Goal: Information Seeking & Learning: Learn about a topic

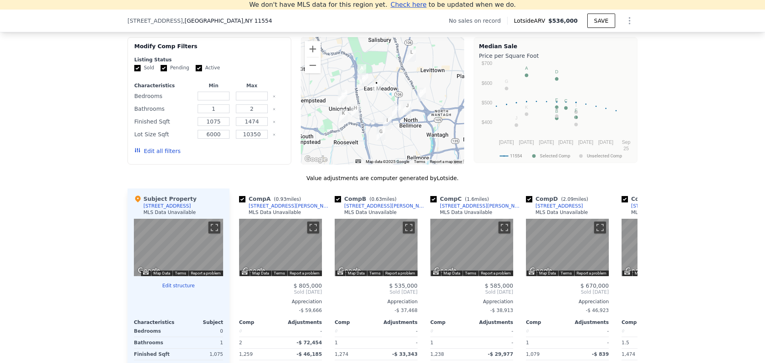
scroll to position [669, 0]
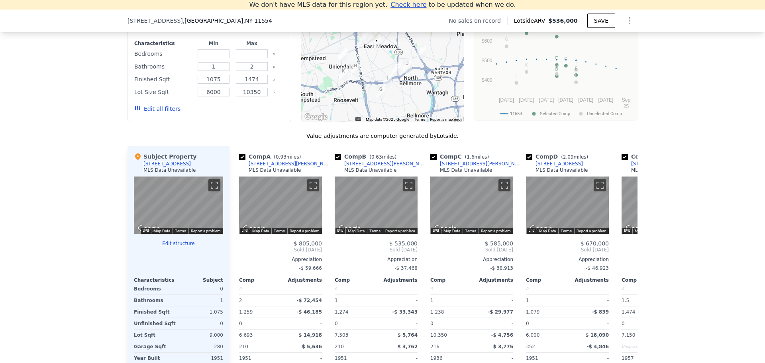
click at [166, 167] on div "383 Chestnut Ave" at bounding box center [167, 164] width 47 height 6
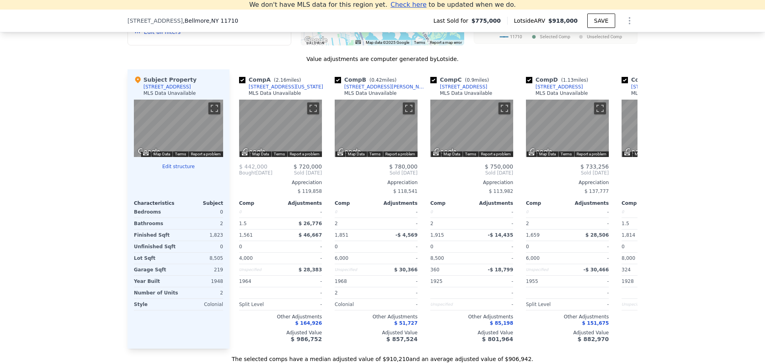
scroll to position [708, 0]
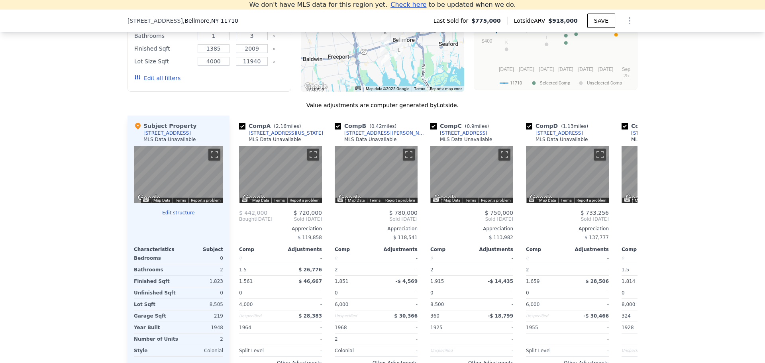
click at [157, 136] on div "[STREET_ADDRESS]" at bounding box center [167, 133] width 47 height 6
click at [10, 162] on div "We found 12 sales that match your search Filters Map Prices Modify Comp Filters…" at bounding box center [382, 173] width 765 height 472
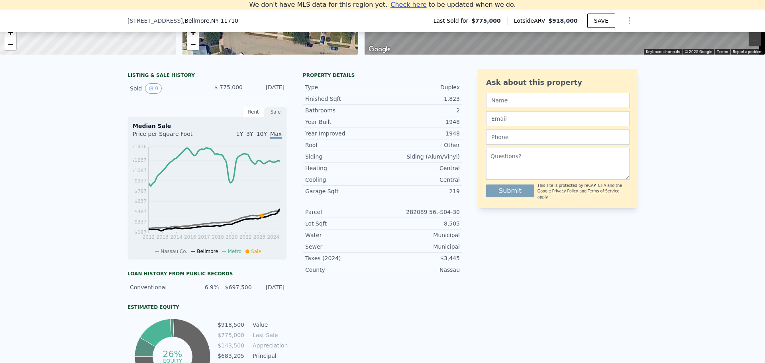
scroll to position [150, 0]
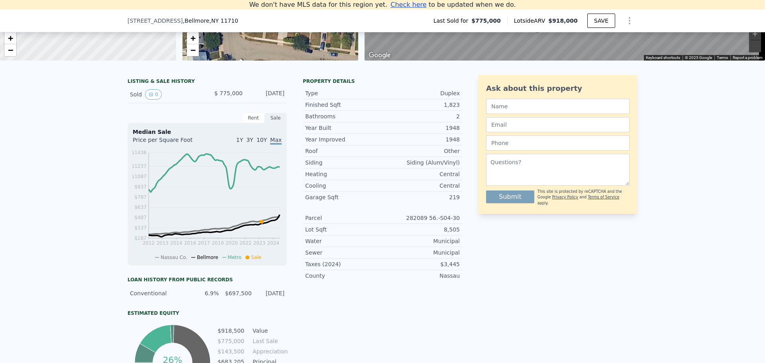
click at [247, 121] on div "Rent" at bounding box center [253, 118] width 22 height 10
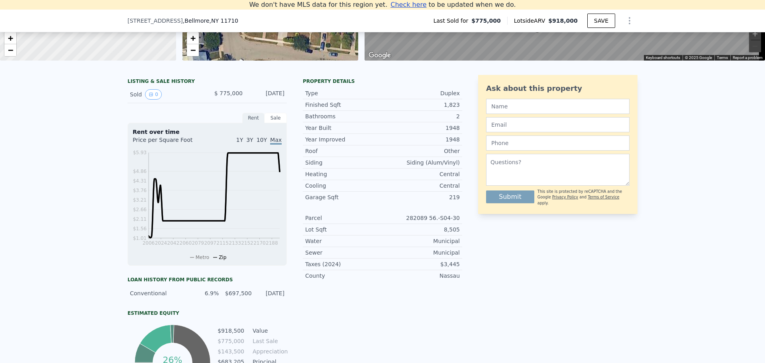
click at [191, 97] on div "Sold 0" at bounding box center [165, 94] width 71 height 10
click at [281, 99] on div "[DATE]" at bounding box center [266, 94] width 35 height 10
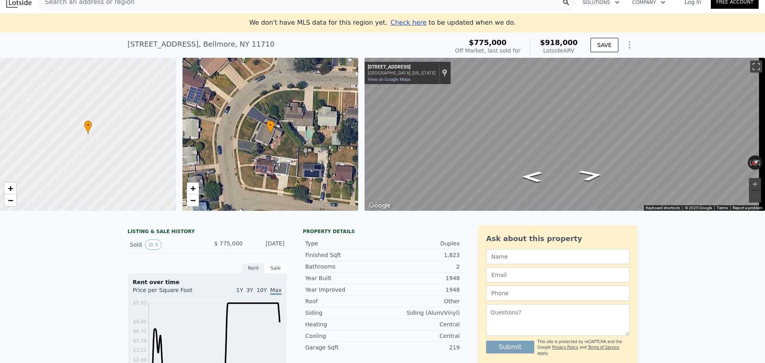
scroll to position [0, 0]
